Goal: Task Accomplishment & Management: Manage account settings

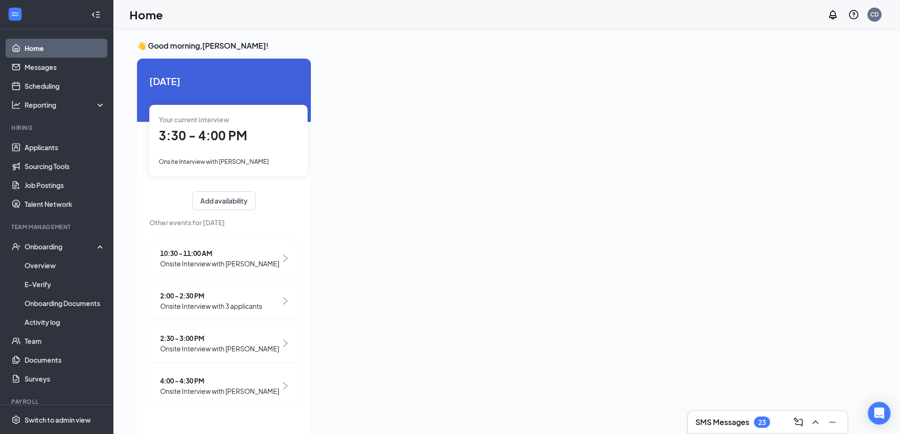
scroll to position [4, 0]
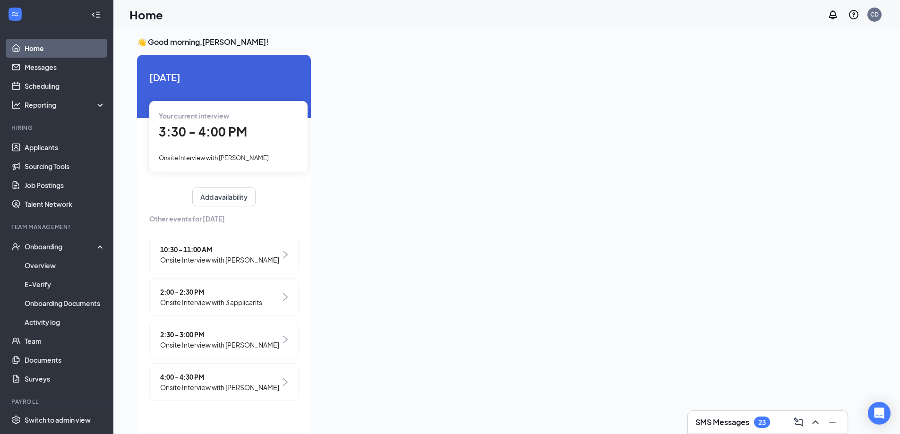
click at [217, 291] on span "2:00 - 2:30 PM" at bounding box center [211, 292] width 102 height 10
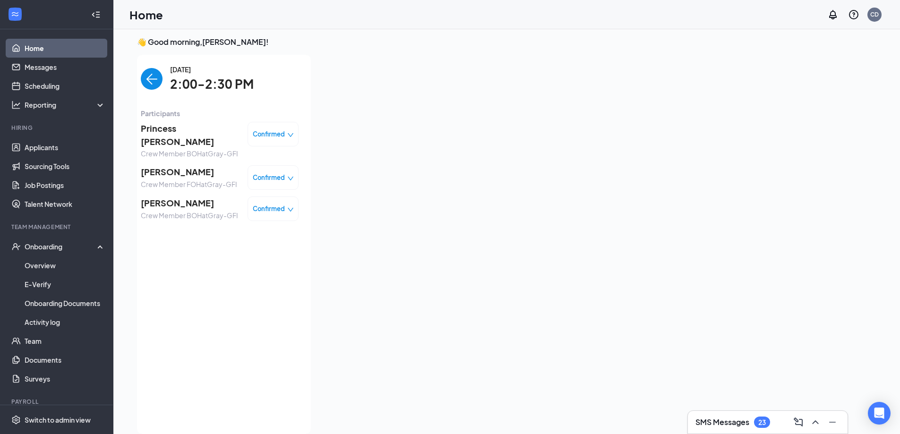
click at [287, 133] on icon "down" at bounding box center [290, 135] width 7 height 7
click at [255, 193] on span "Mark as no-show" at bounding box center [240, 193] width 52 height 10
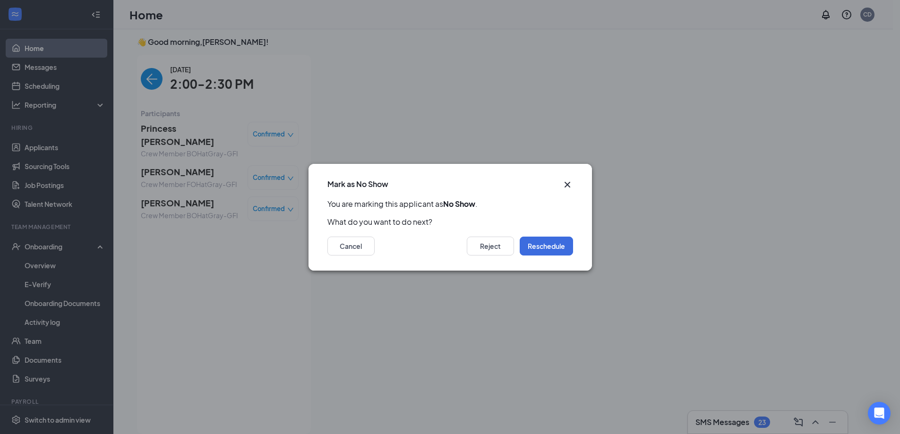
click at [333, 178] on div "Mark as No Show" at bounding box center [451, 181] width 284 height 35
drag, startPoint x: 333, startPoint y: 178, endPoint x: 548, endPoint y: 127, distance: 220.9
click at [548, 127] on div "Mark as No Show You are marking this applicant as No Show . What do you want to…" at bounding box center [450, 217] width 900 height 434
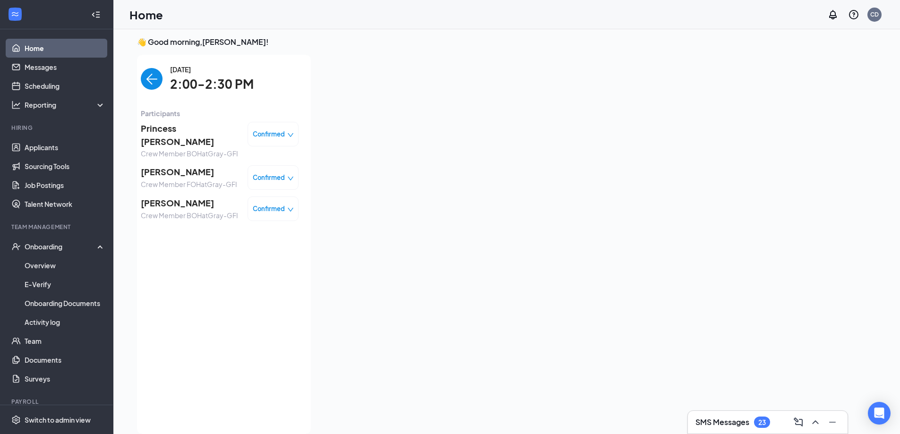
click at [261, 131] on span "Confirmed" at bounding box center [269, 133] width 32 height 9
click at [249, 193] on span "Mark as no-show" at bounding box center [240, 193] width 52 height 10
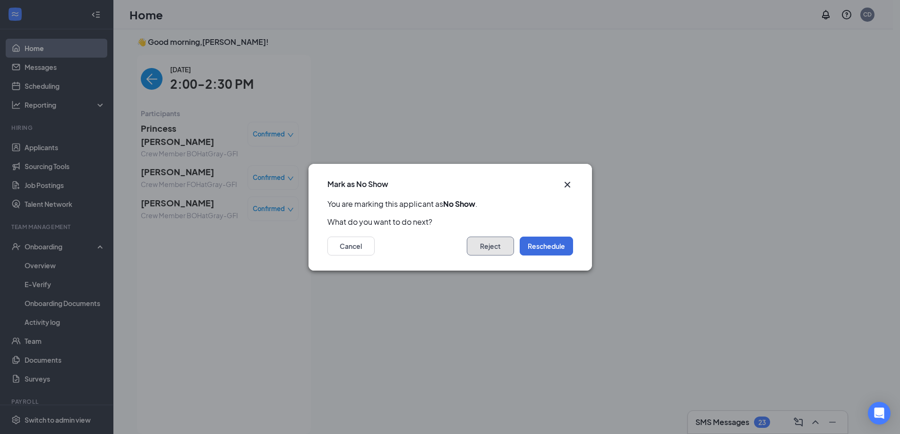
click at [483, 241] on button "Reject" at bounding box center [490, 246] width 47 height 19
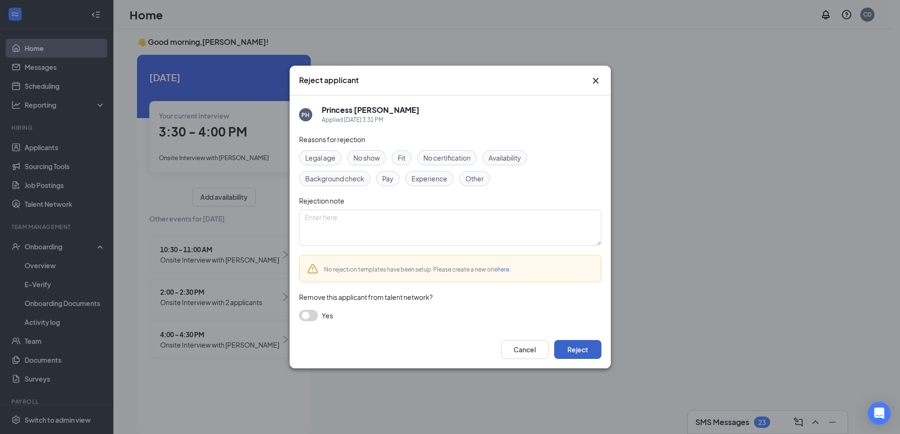
click at [576, 351] on button "Reject" at bounding box center [577, 349] width 47 height 19
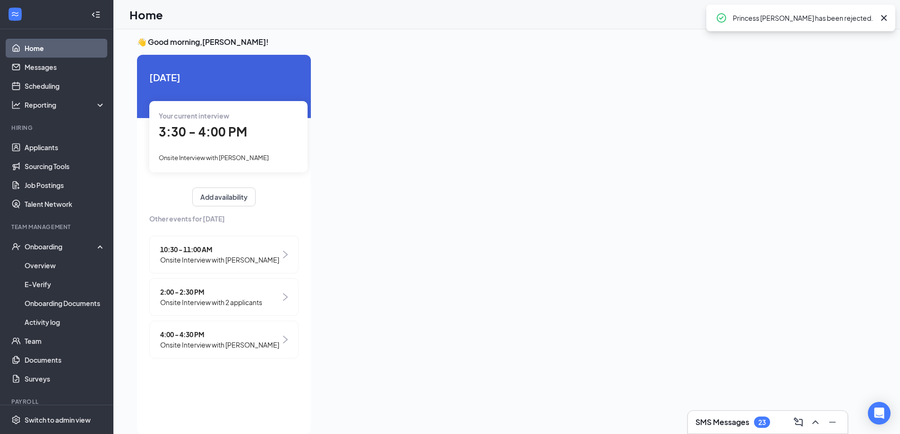
scroll to position [20, 0]
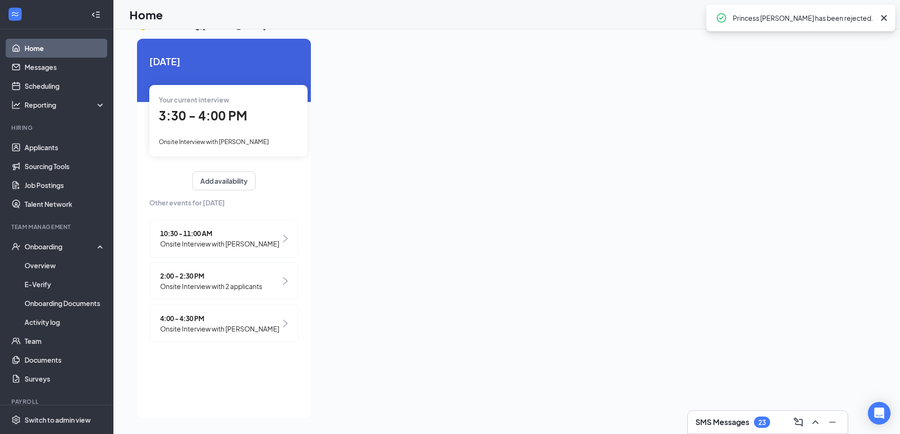
click at [260, 277] on span "2:00 - 2:30 PM" at bounding box center [211, 276] width 102 height 10
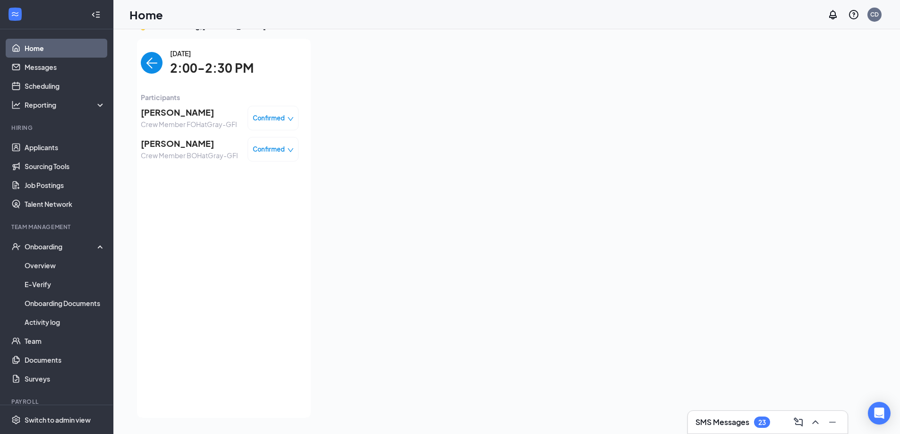
click at [137, 52] on div "[DATE] 2:00-2:30 PM Participants [PERSON_NAME] Crew Member FOH at Gray-GFI Conf…" at bounding box center [220, 229] width 182 height 380
click at [147, 61] on img "back-button" at bounding box center [152, 63] width 22 height 22
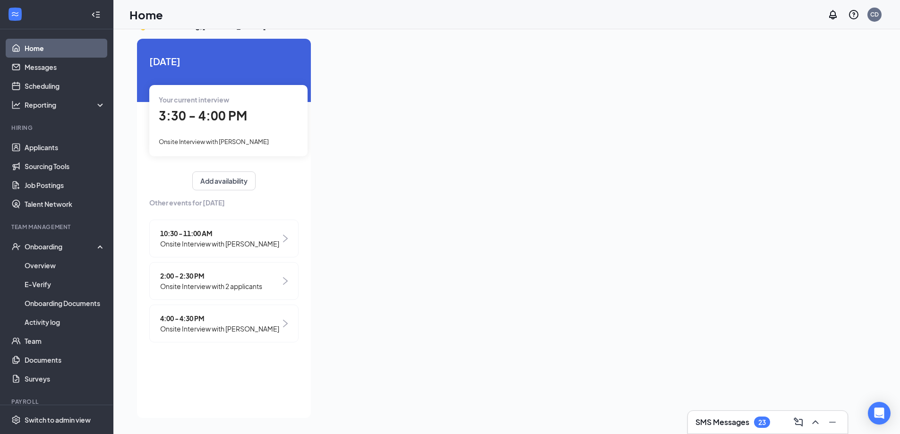
click at [280, 239] on div "10:30 - 11:00 AM Onsite Interview with [PERSON_NAME]" at bounding box center [223, 239] width 149 height 38
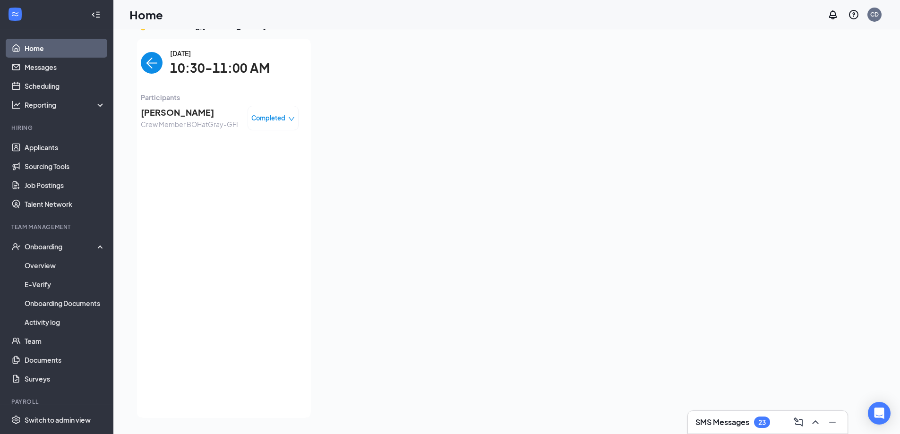
click at [279, 116] on span "Completed" at bounding box center [268, 117] width 34 height 9
click at [154, 149] on div "[DATE] 10:30-11:00 AM Participants [PERSON_NAME] Crew Member BOH at Gray-GFI Co…" at bounding box center [220, 228] width 158 height 361
click at [147, 67] on img "back-button" at bounding box center [152, 63] width 22 height 22
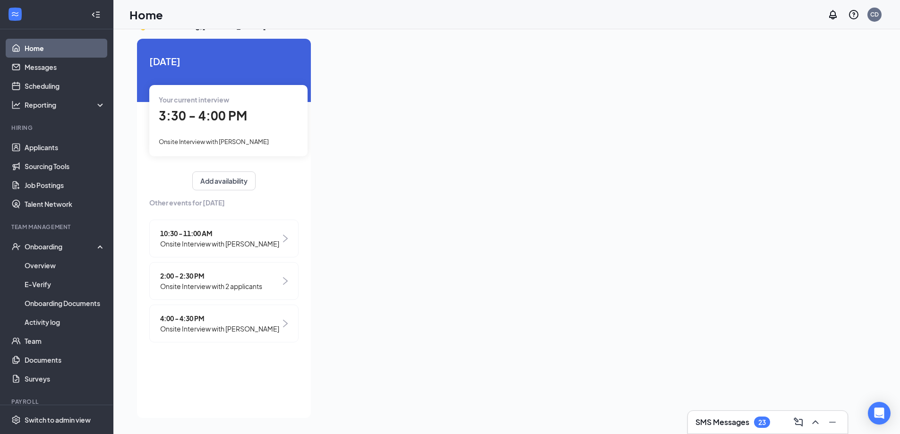
click at [256, 288] on span "Onsite Interview with 2 applicants" at bounding box center [211, 286] width 102 height 10
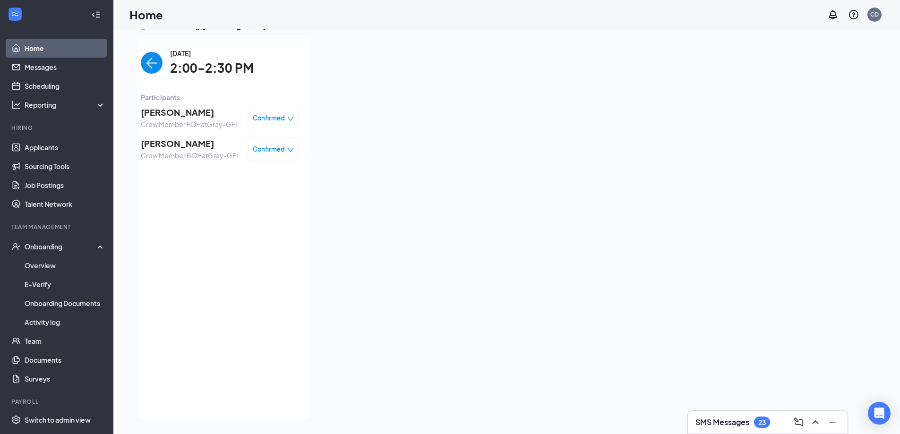
click at [285, 118] on span "Confirmed" at bounding box center [269, 117] width 32 height 9
click at [256, 177] on span "Mark as no-show" at bounding box center [247, 177] width 52 height 10
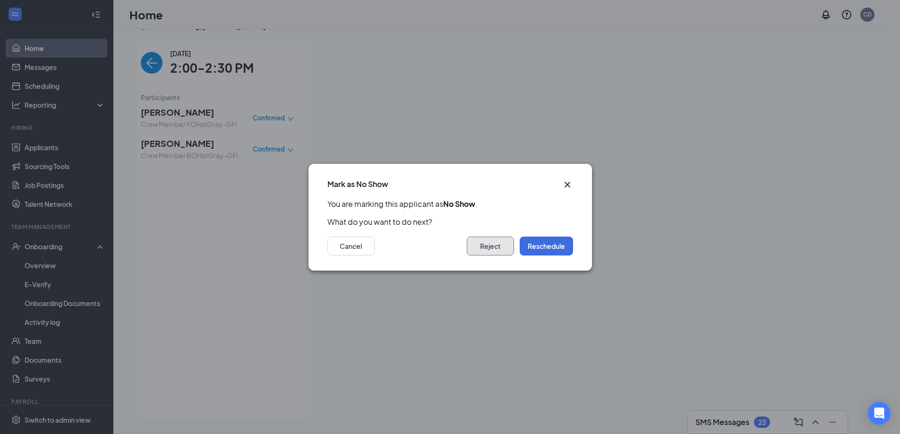
click at [492, 246] on button "Reject" at bounding box center [490, 246] width 47 height 19
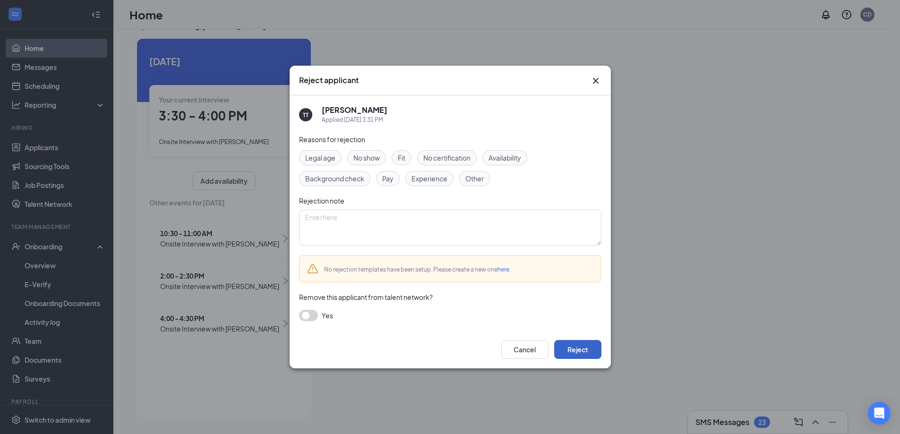
click at [579, 350] on button "Reject" at bounding box center [577, 349] width 47 height 19
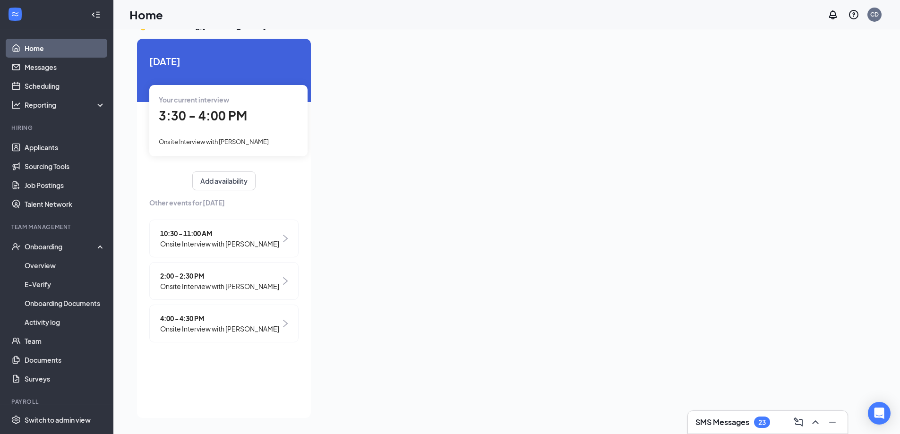
click at [256, 285] on span "Onsite Interview with [PERSON_NAME]" at bounding box center [219, 286] width 119 height 10
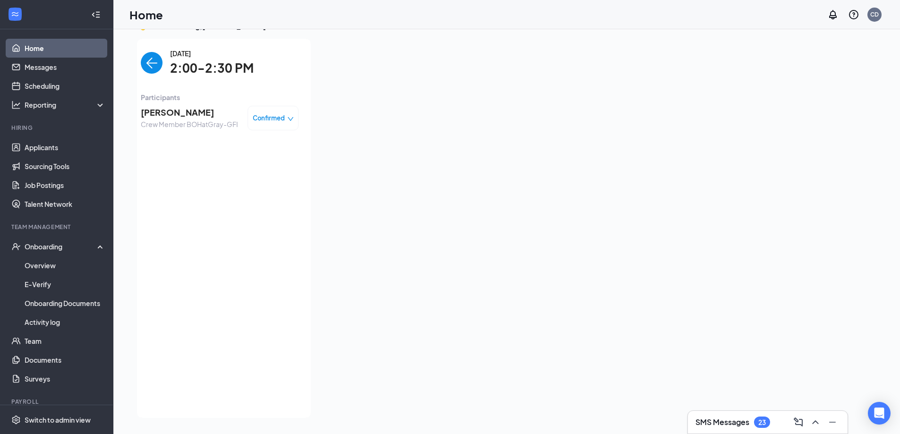
click at [288, 111] on div "Confirmed" at bounding box center [273, 118] width 51 height 25
click at [268, 114] on span "Confirmed" at bounding box center [269, 117] width 32 height 9
click at [246, 175] on span "Mark as no-show" at bounding box center [247, 177] width 52 height 10
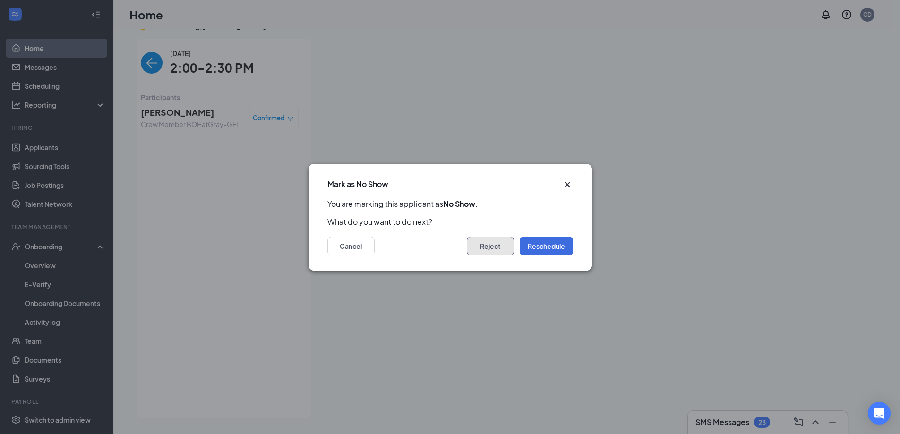
click at [467, 246] on button "Reject" at bounding box center [490, 246] width 47 height 19
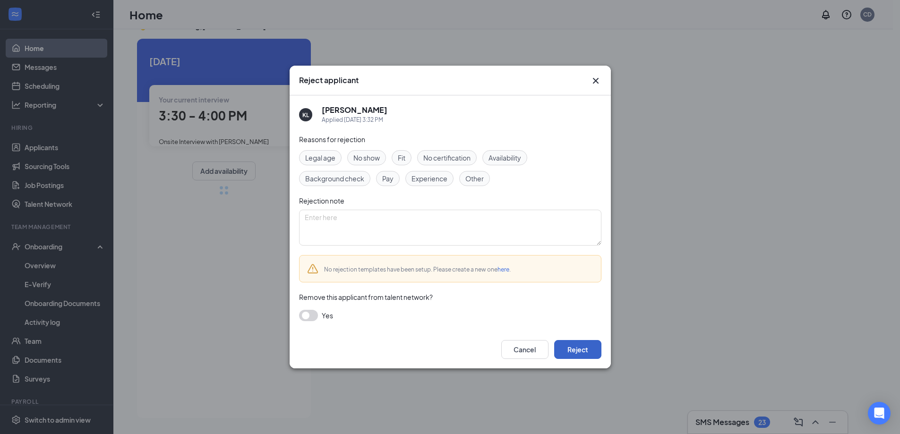
click at [559, 347] on button "Reject" at bounding box center [577, 349] width 47 height 19
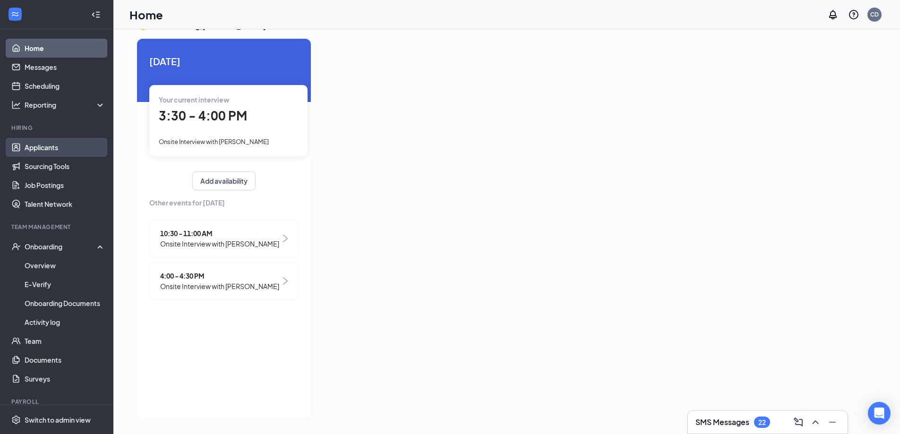
click at [52, 144] on link "Applicants" at bounding box center [65, 147] width 81 height 19
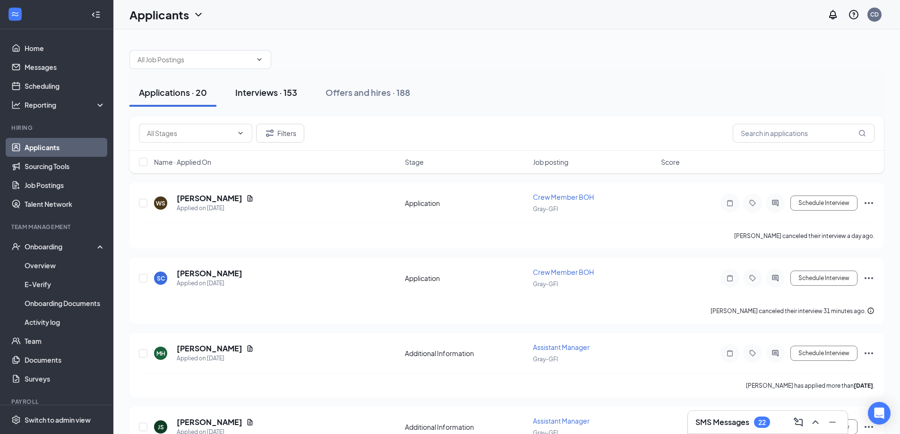
click at [276, 90] on div "Interviews · 153" at bounding box center [266, 92] width 62 height 12
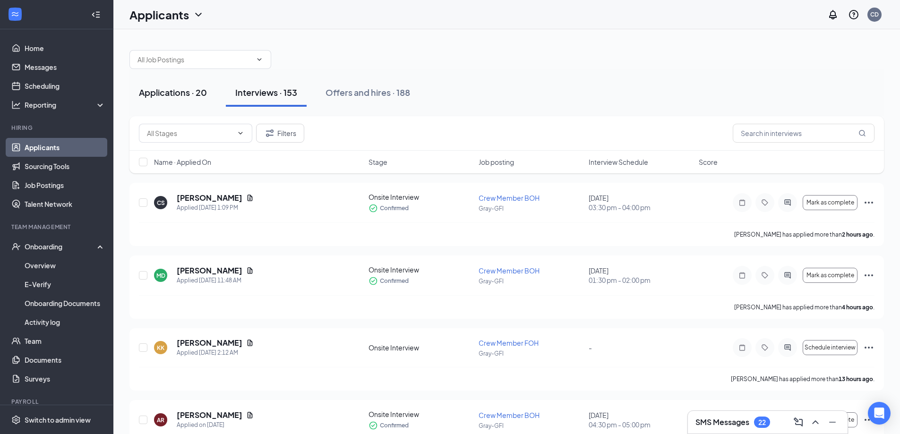
click at [185, 90] on div "Applications · 20" at bounding box center [173, 92] width 68 height 12
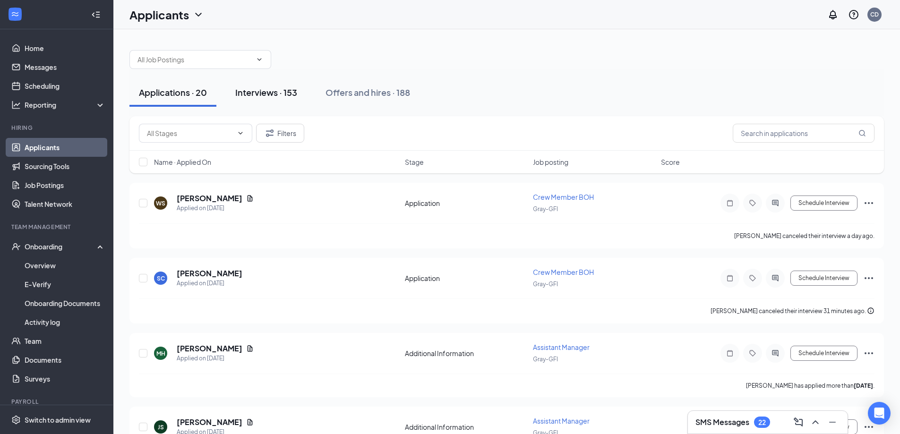
drag, startPoint x: 252, startPoint y: 89, endPoint x: 252, endPoint y: 96, distance: 6.6
click at [252, 96] on div "Interviews · 153" at bounding box center [266, 92] width 62 height 12
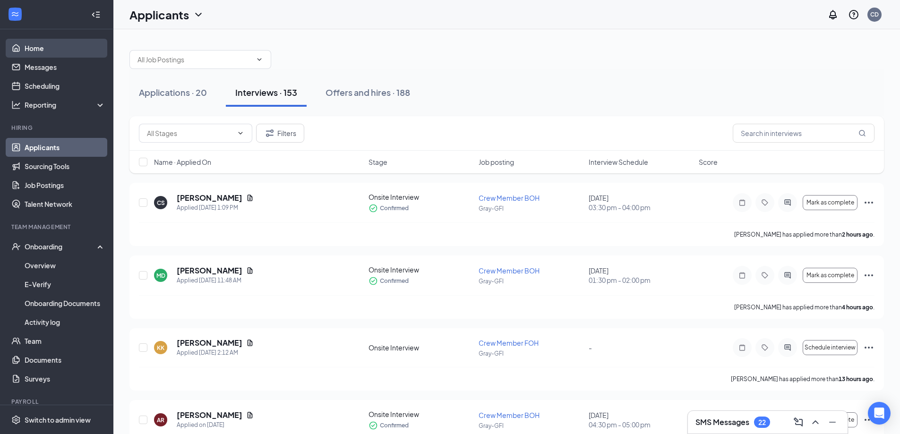
click at [43, 49] on link "Home" at bounding box center [65, 48] width 81 height 19
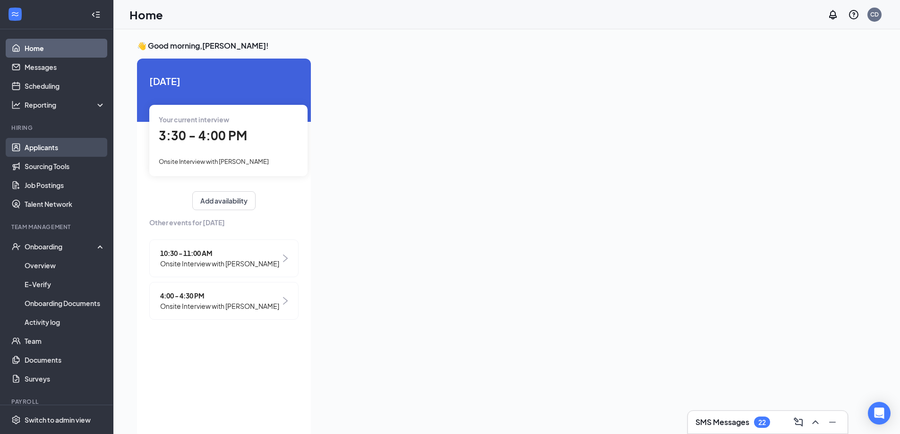
click at [49, 149] on link "Applicants" at bounding box center [65, 147] width 81 height 19
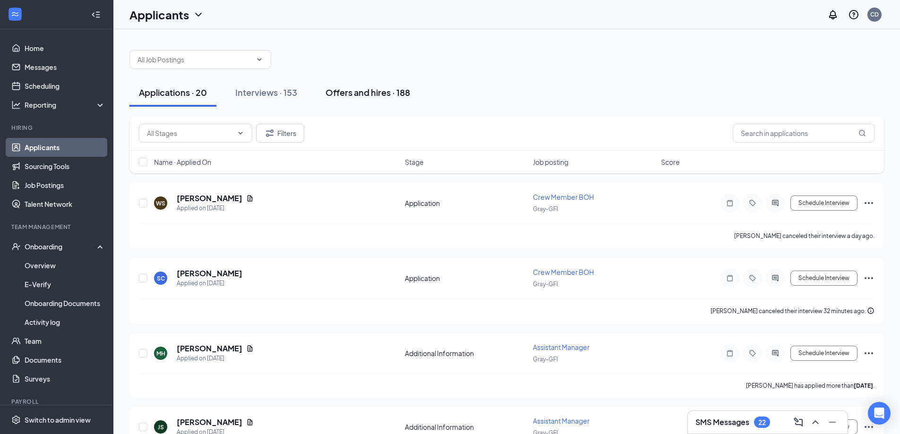
click at [392, 100] on button "Offers and hires · 188" at bounding box center [368, 92] width 104 height 28
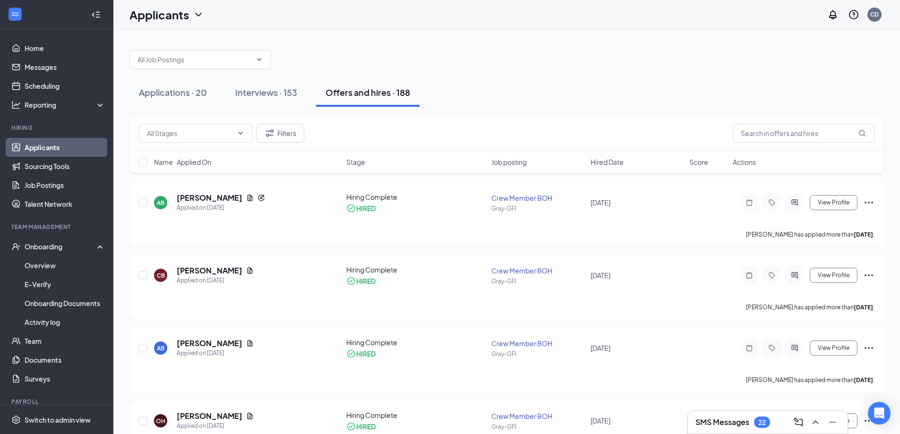
click at [66, 146] on link "Applicants" at bounding box center [65, 147] width 81 height 19
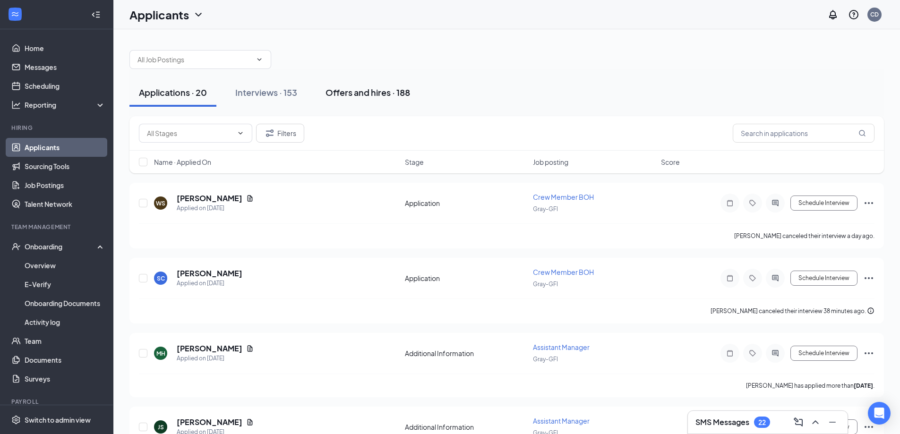
click at [344, 86] on div "Offers and hires · 188" at bounding box center [368, 92] width 85 height 12
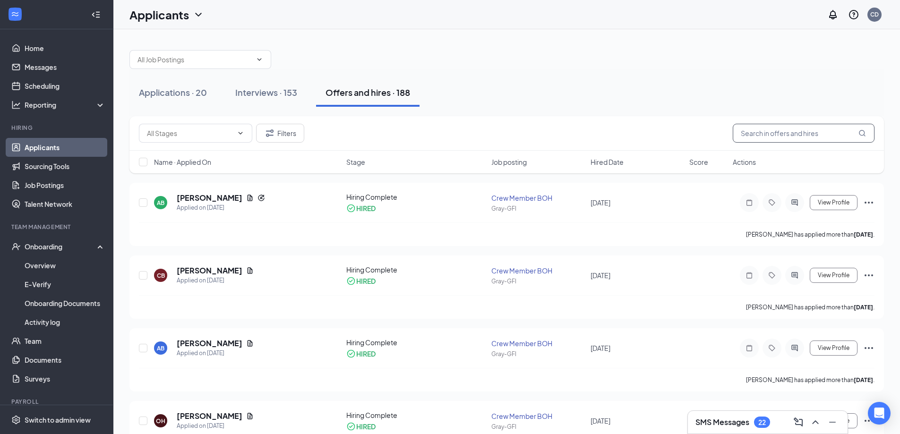
click at [757, 131] on input "text" at bounding box center [804, 133] width 142 height 19
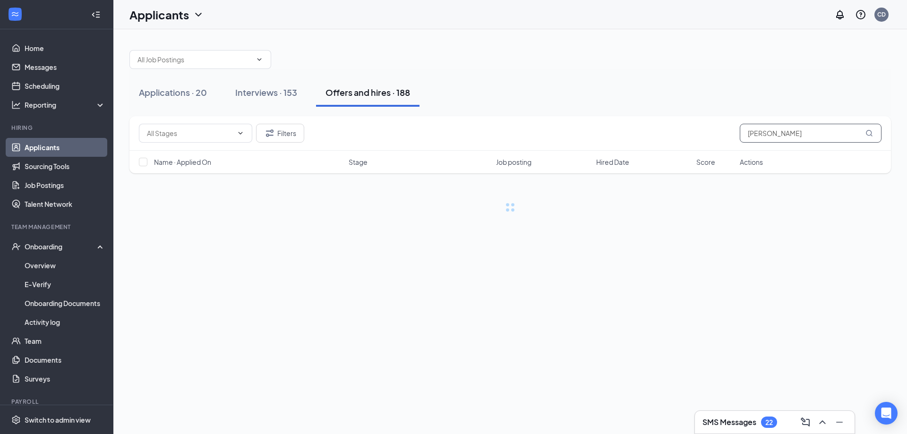
type input "[PERSON_NAME]"
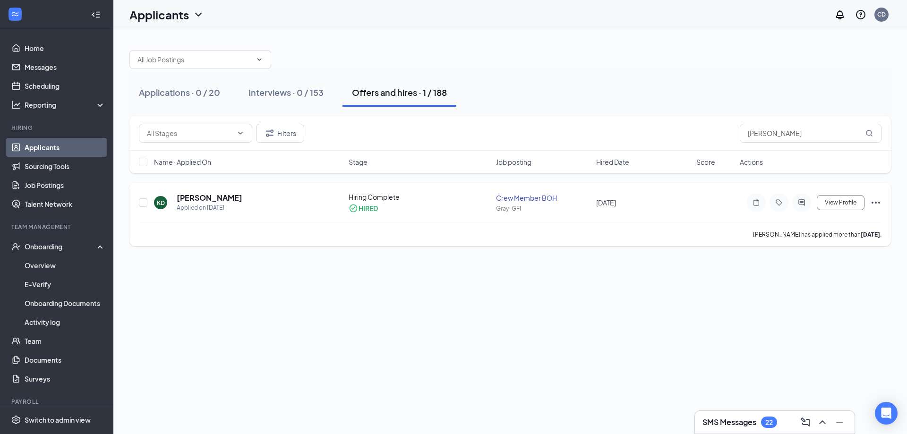
click at [214, 192] on div "[PERSON_NAME] Applied on [DATE] Hiring Complete HIRED Crew Member [PERSON_NAME]…" at bounding box center [510, 207] width 743 height 30
click at [211, 200] on h5 "[PERSON_NAME]" at bounding box center [210, 198] width 66 height 10
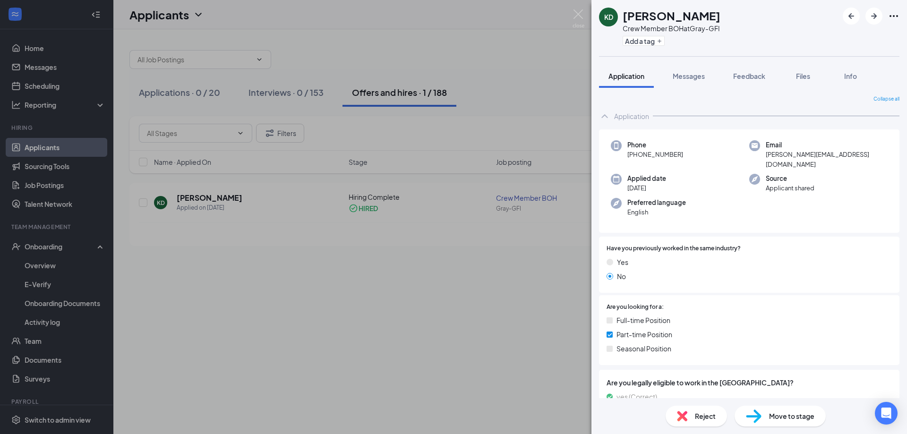
click at [401, 325] on div "[PERSON_NAME] Crew Member BOH at Gray-GFI Add a tag Application Messages Feedba…" at bounding box center [453, 217] width 907 height 434
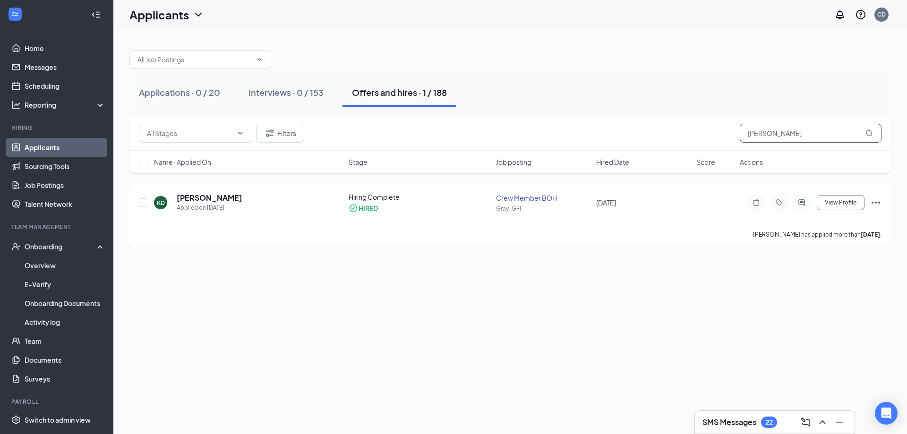
click at [776, 133] on input "[PERSON_NAME]" at bounding box center [811, 133] width 142 height 19
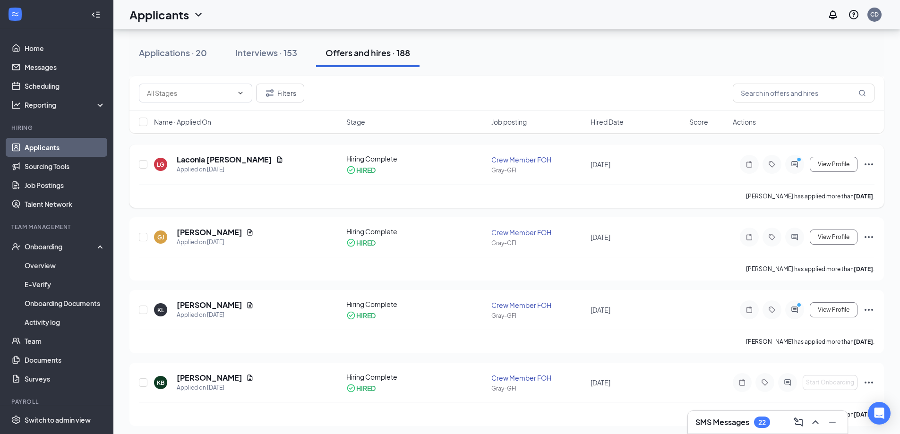
scroll to position [3072, 0]
